Goal: Navigation & Orientation: Find specific page/section

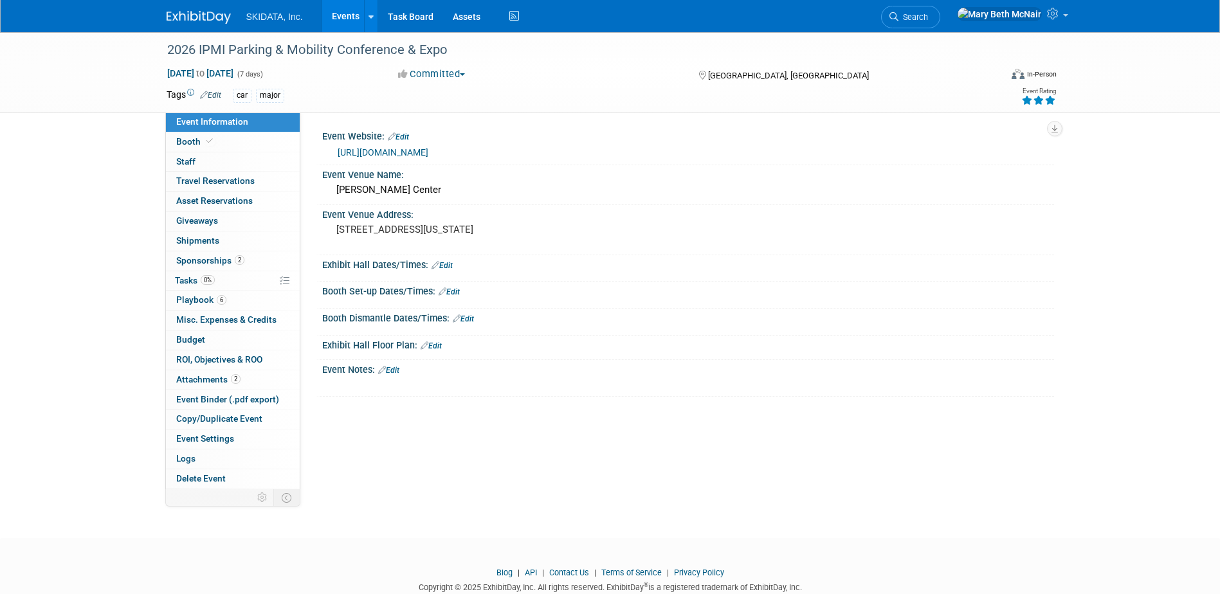
click at [348, 21] on link "Events" at bounding box center [345, 16] width 47 height 32
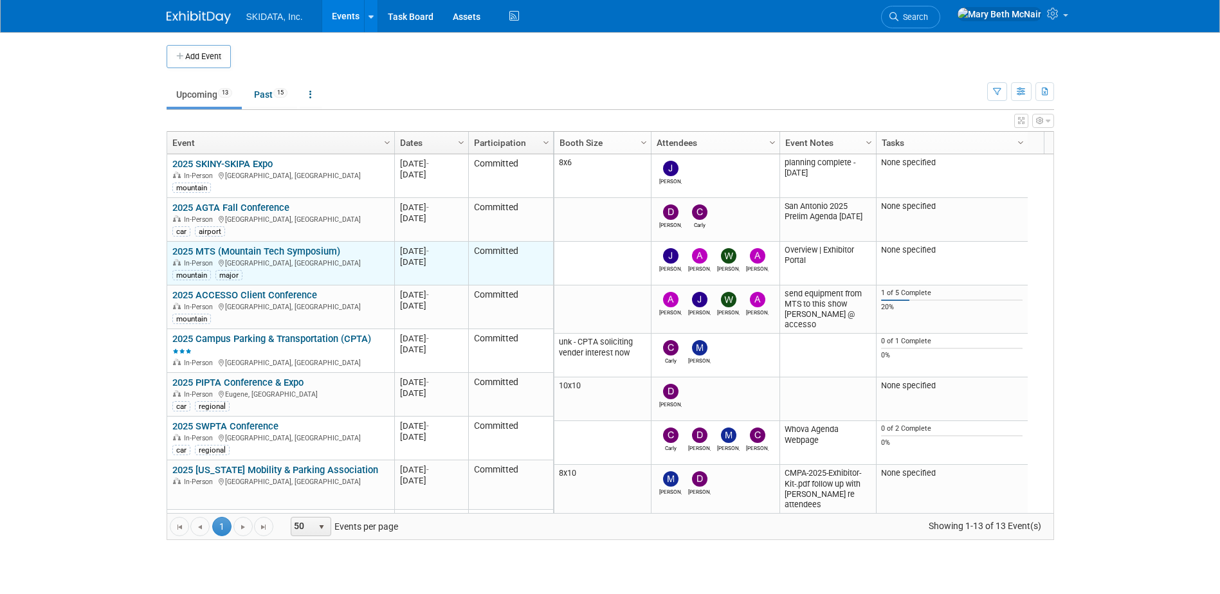
click at [234, 251] on link "2025 MTS (Mountain Tech Symposium)" at bounding box center [256, 252] width 168 height 12
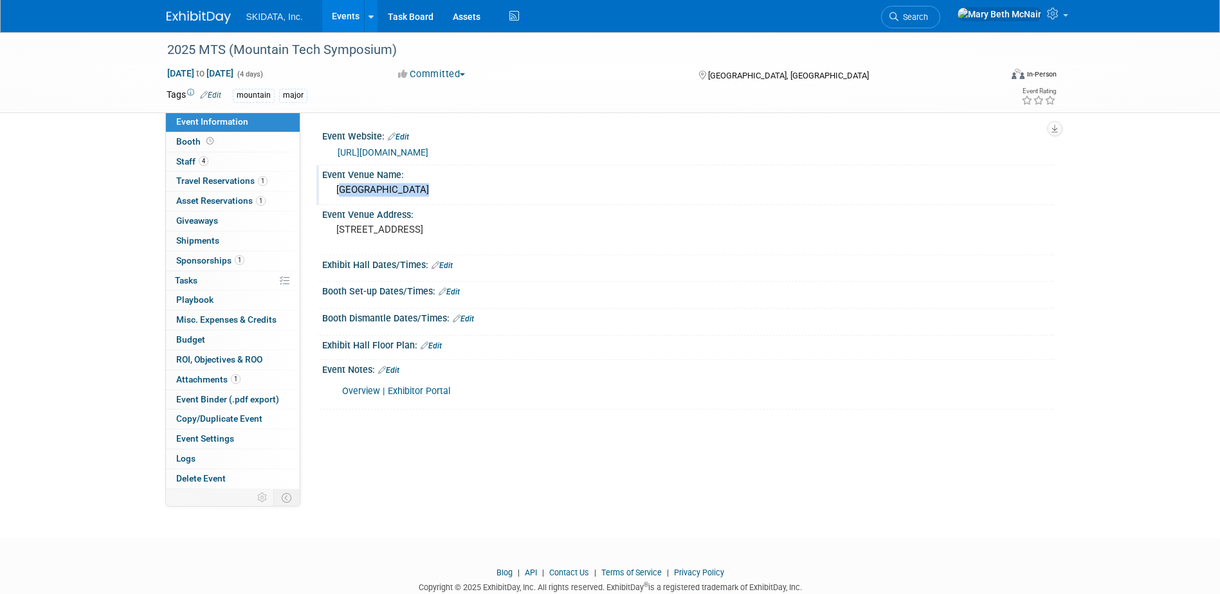
drag, startPoint x: 420, startPoint y: 190, endPoint x: 334, endPoint y: 193, distance: 86.3
click at [334, 193] on div "Camelback Resort" at bounding box center [688, 190] width 713 height 20
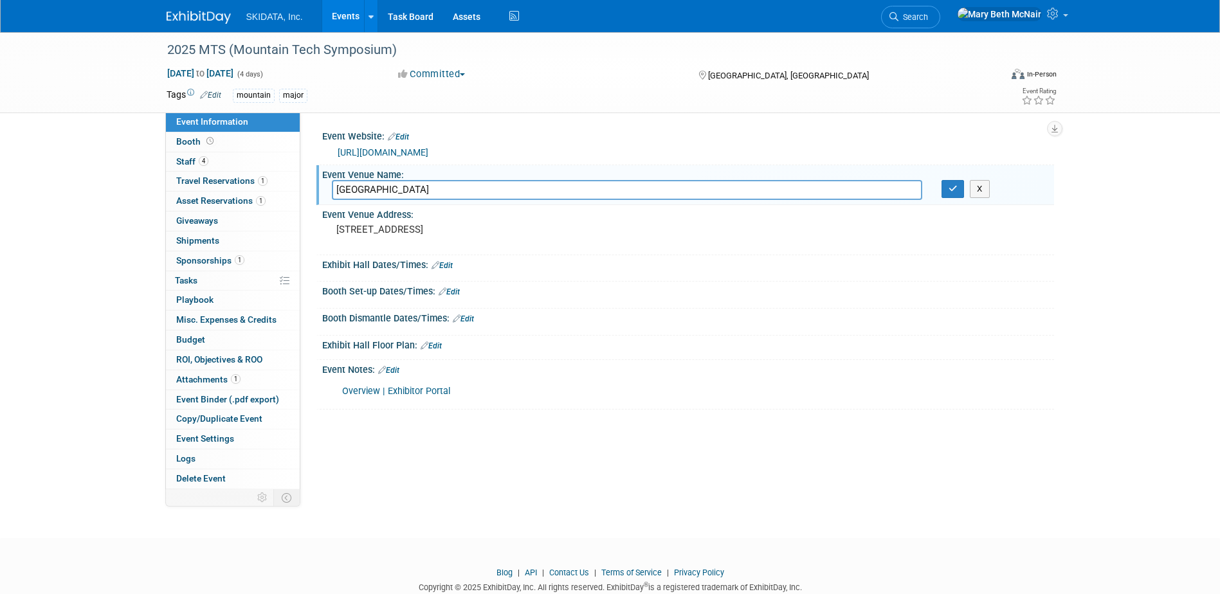
drag, startPoint x: 426, startPoint y: 187, endPoint x: 306, endPoint y: 187, distance: 120.3
click at [306, 187] on div "Event Website: Edit https://www.nsaa.org/NSAA/Events/Mountain_Technology_Sympos…" at bounding box center [677, 301] width 754 height 377
click at [625, 412] on div "Event Website: Edit https://www.nsaa.org/NSAA/Events/Mountain_Technology_Sympos…" at bounding box center [677, 301] width 754 height 377
click at [188, 160] on span "Staff 4" at bounding box center [192, 161] width 32 height 10
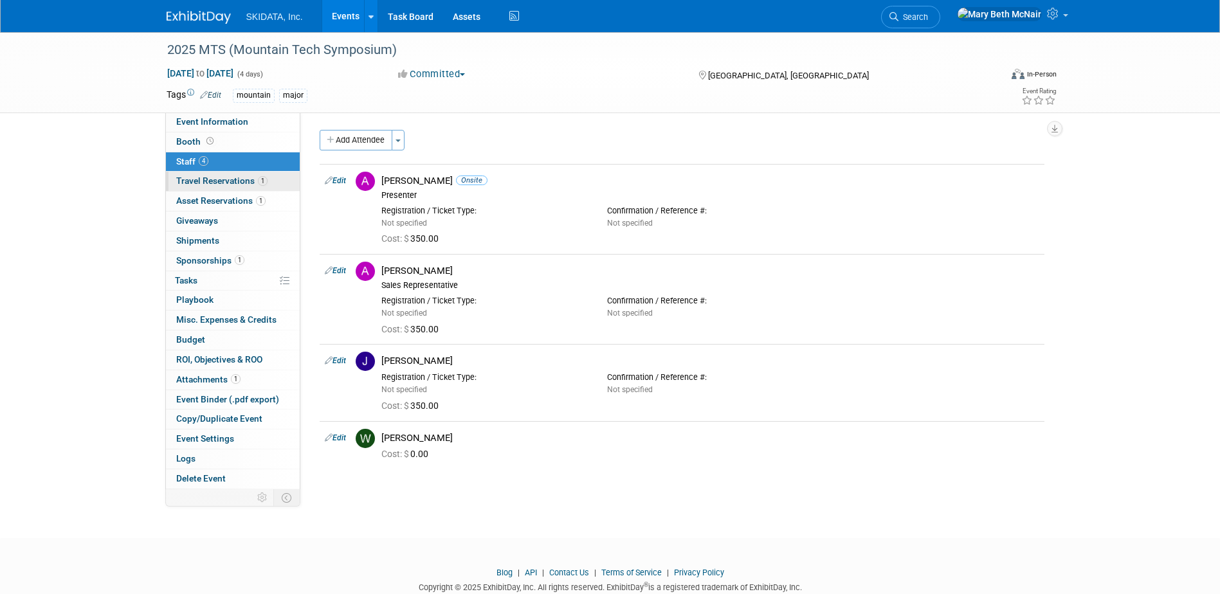
click at [180, 186] on link "1 Travel Reservations 1" at bounding box center [233, 181] width 134 height 19
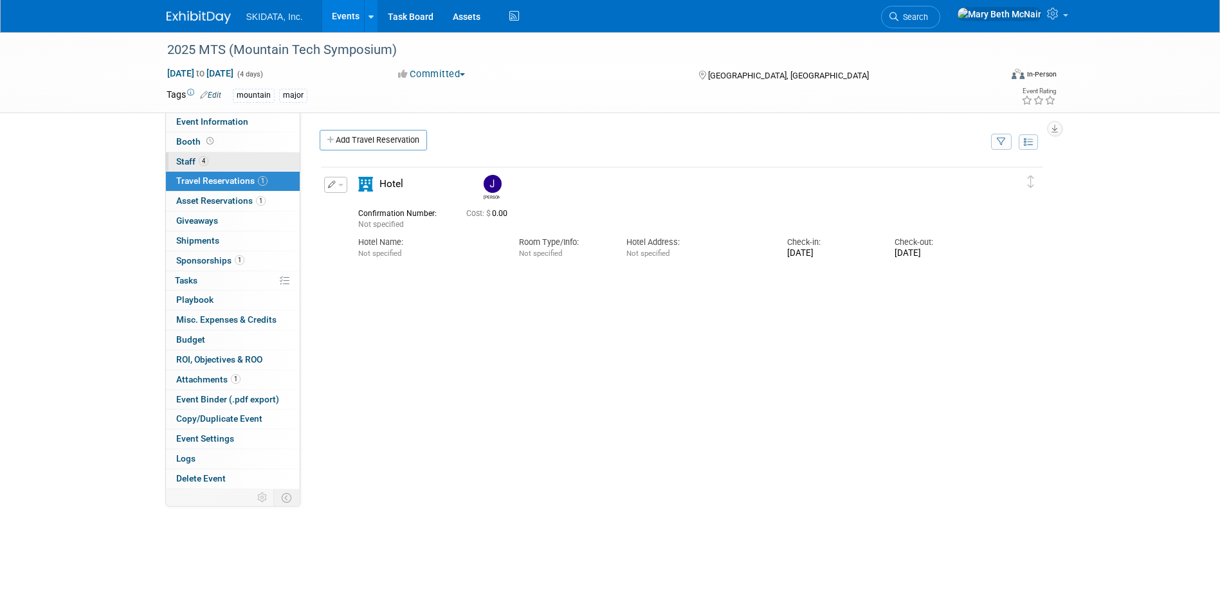
click at [183, 163] on span "Staff 4" at bounding box center [192, 161] width 32 height 10
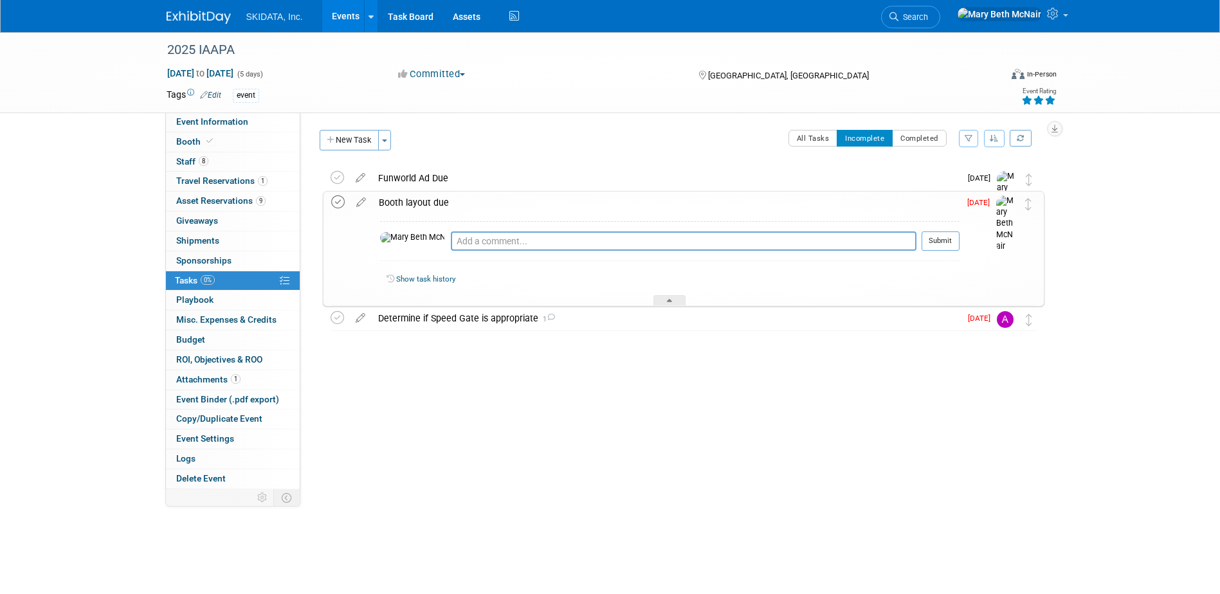
click at [342, 198] on icon at bounding box center [338, 203] width 14 height 14
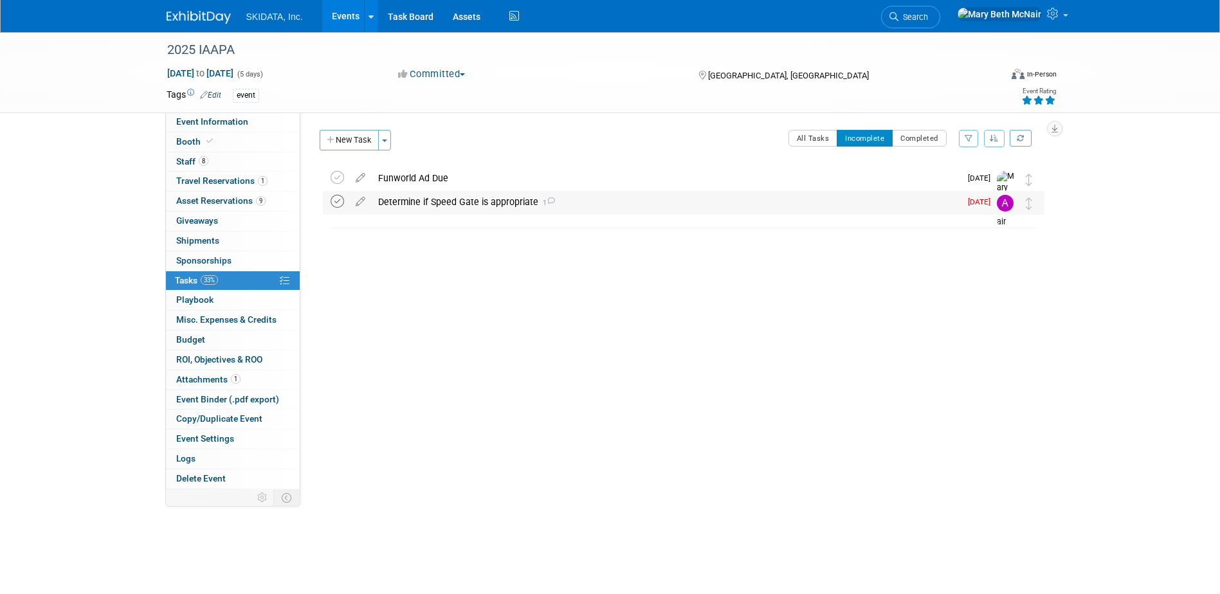
click at [337, 200] on icon at bounding box center [338, 202] width 14 height 14
click at [268, 16] on span "SKIDATA, Inc." at bounding box center [274, 17] width 57 height 10
